Goal: Transaction & Acquisition: Obtain resource

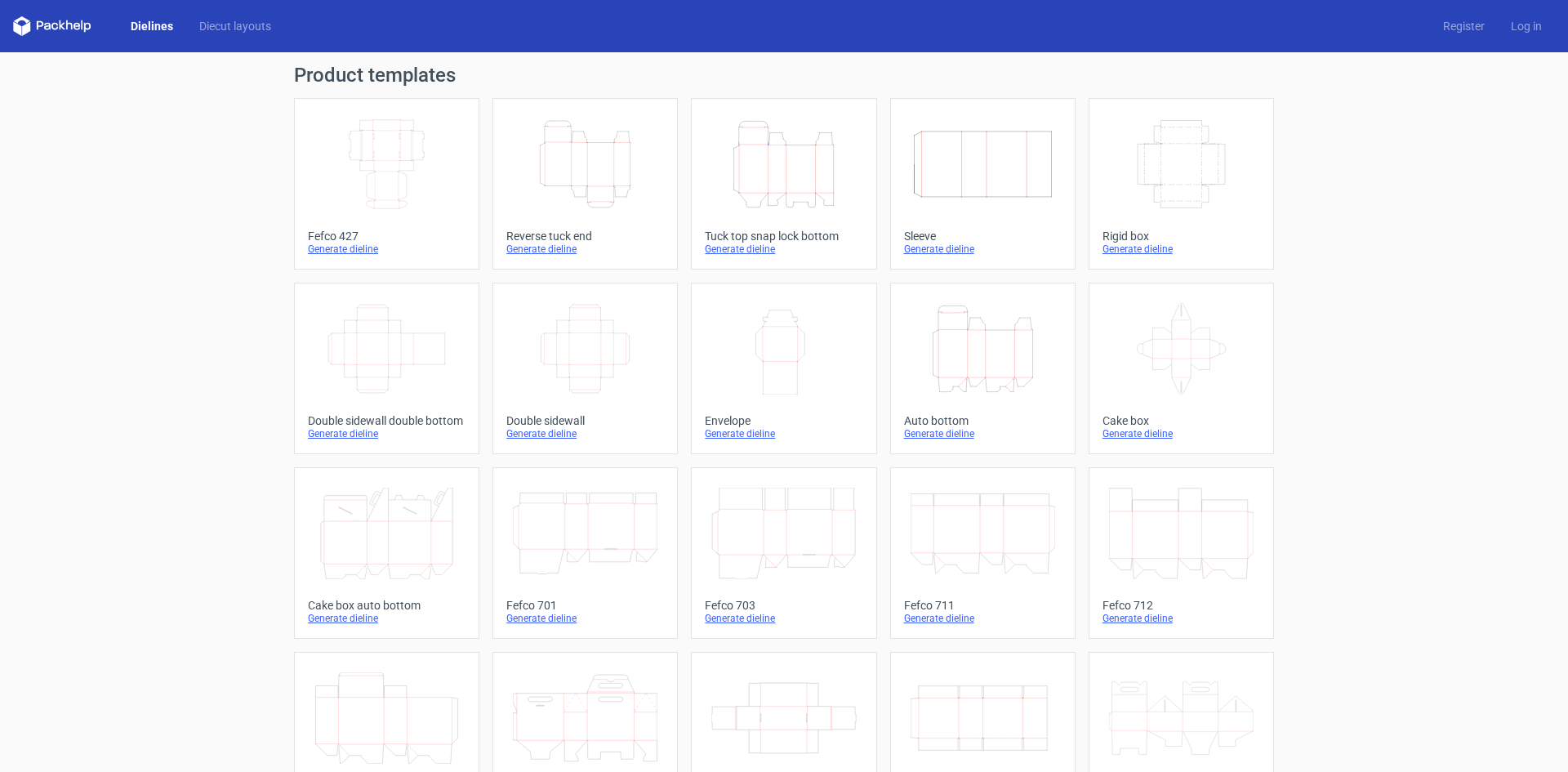
click at [793, 167] on icon "Height Depth Width" at bounding box center [783, 163] width 145 height 91
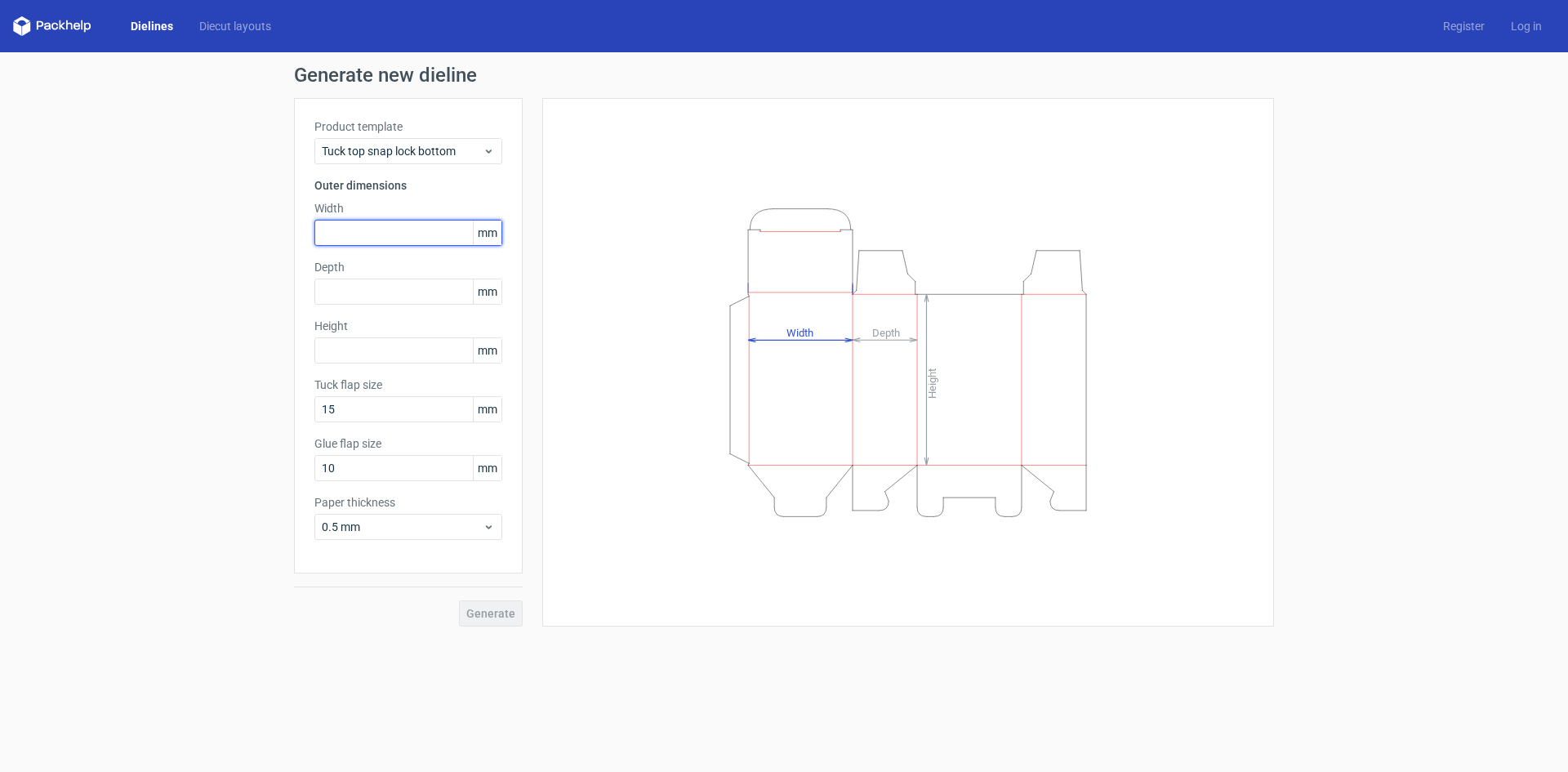
click at [382, 226] on input "text" at bounding box center [408, 233] width 188 height 26
type input "170"
click at [505, 533] on div "Product template Tuck top snap lock bottom Outer dimensions Width 170 mm Depth …" at bounding box center [408, 336] width 228 height 476
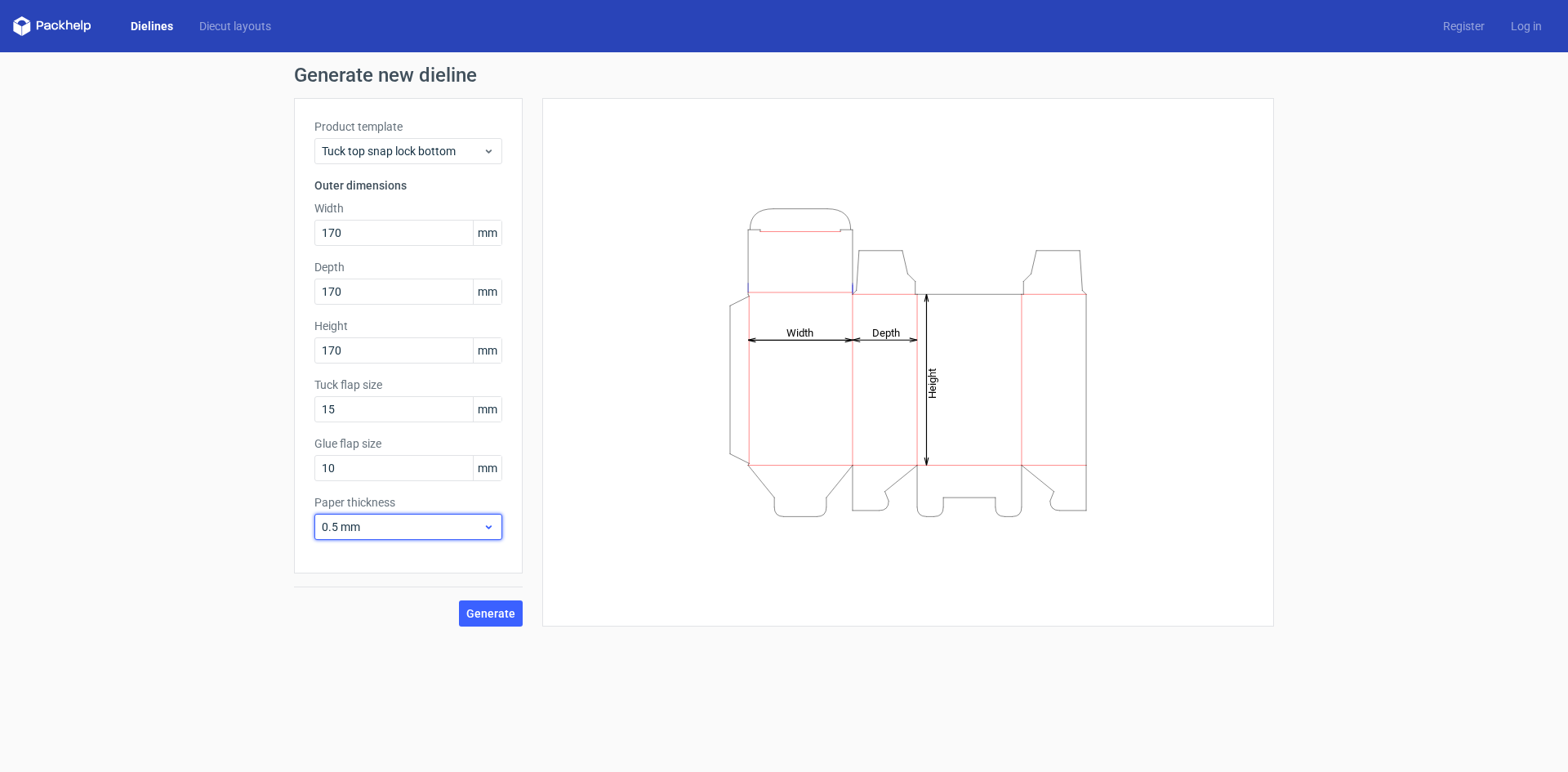
click at [490, 531] on icon at bounding box center [489, 526] width 12 height 13
click at [377, 567] on div "0.4 mm" at bounding box center [408, 563] width 175 height 26
click at [481, 611] on span "Generate" at bounding box center [491, 613] width 49 height 11
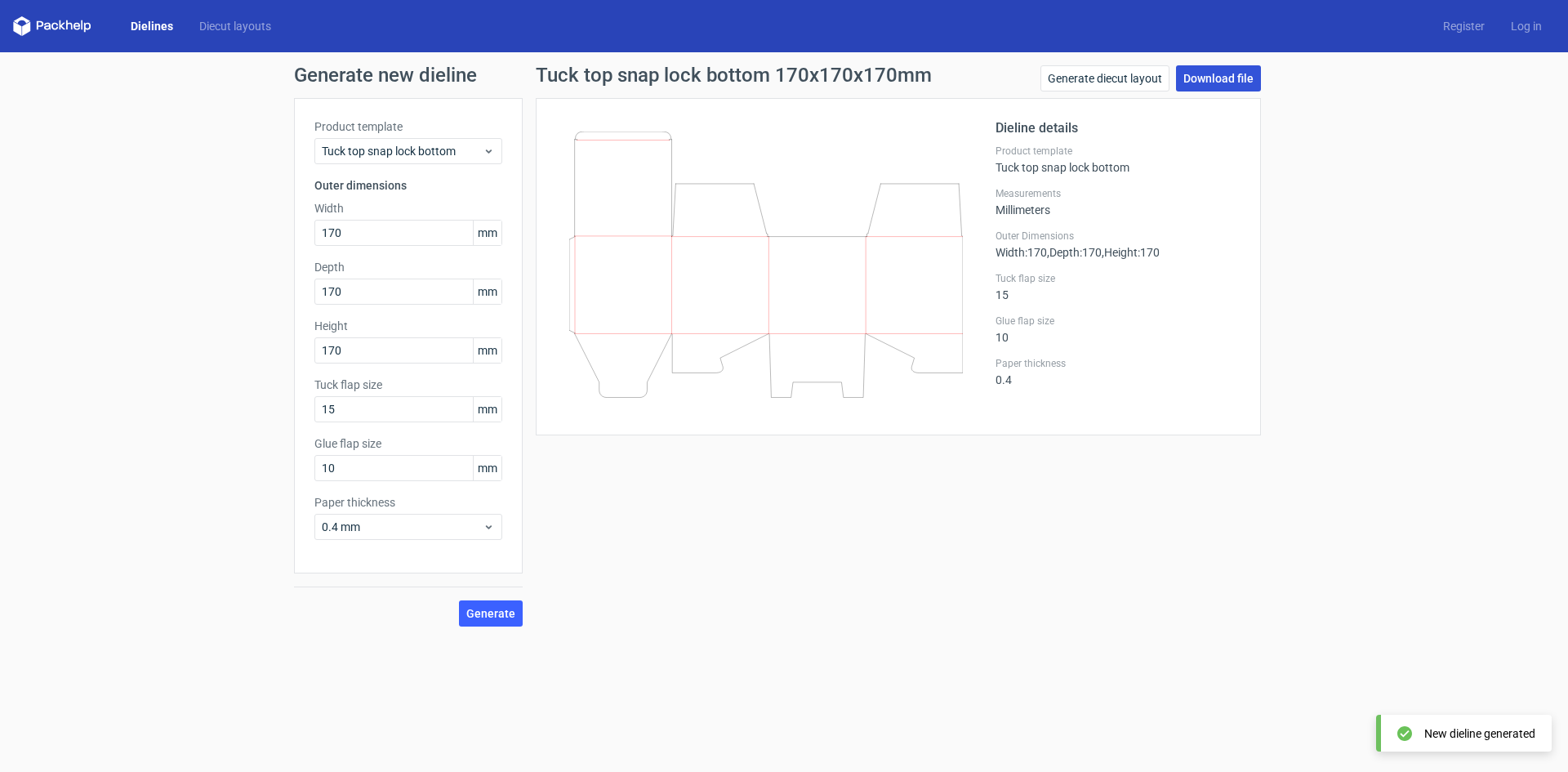
click at [1217, 72] on link "Download file" at bounding box center [1219, 78] width 85 height 26
